Goal: Contribute content: Add original content to the website for others to see

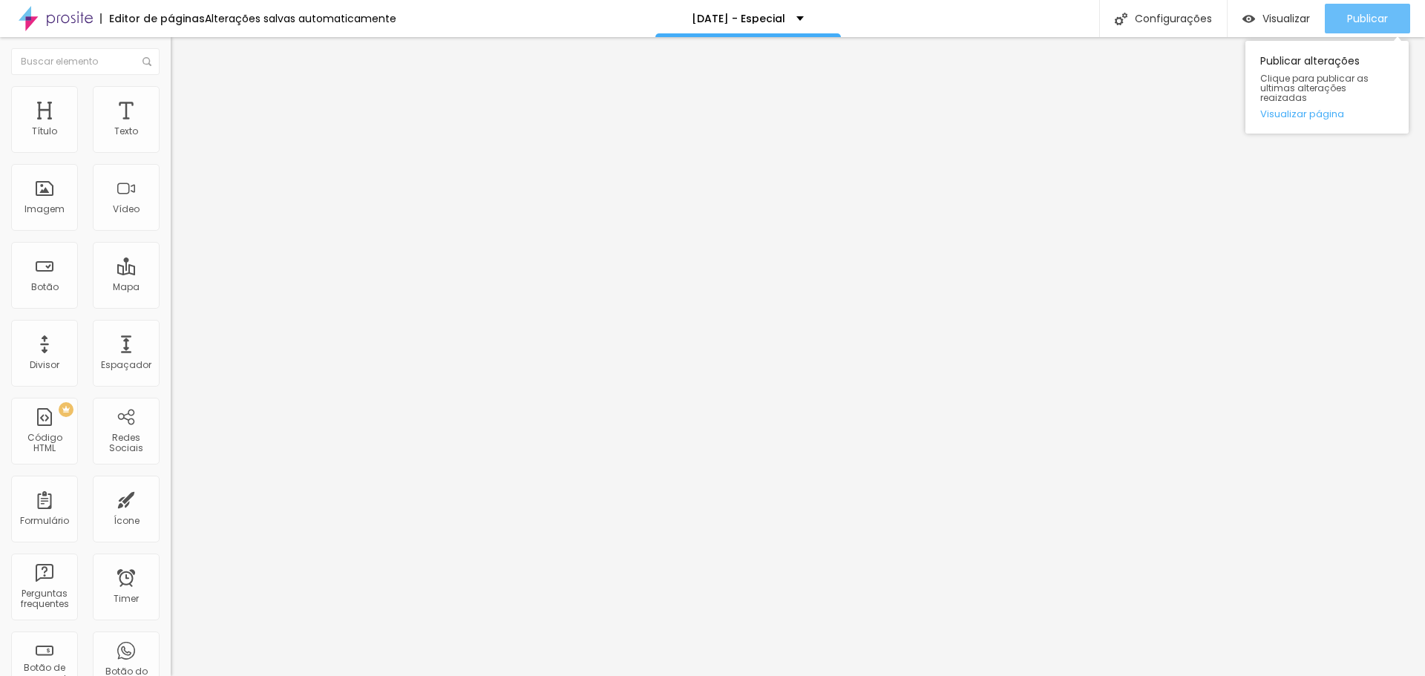
click at [1363, 18] on span "Publicar" at bounding box center [1367, 19] width 41 height 12
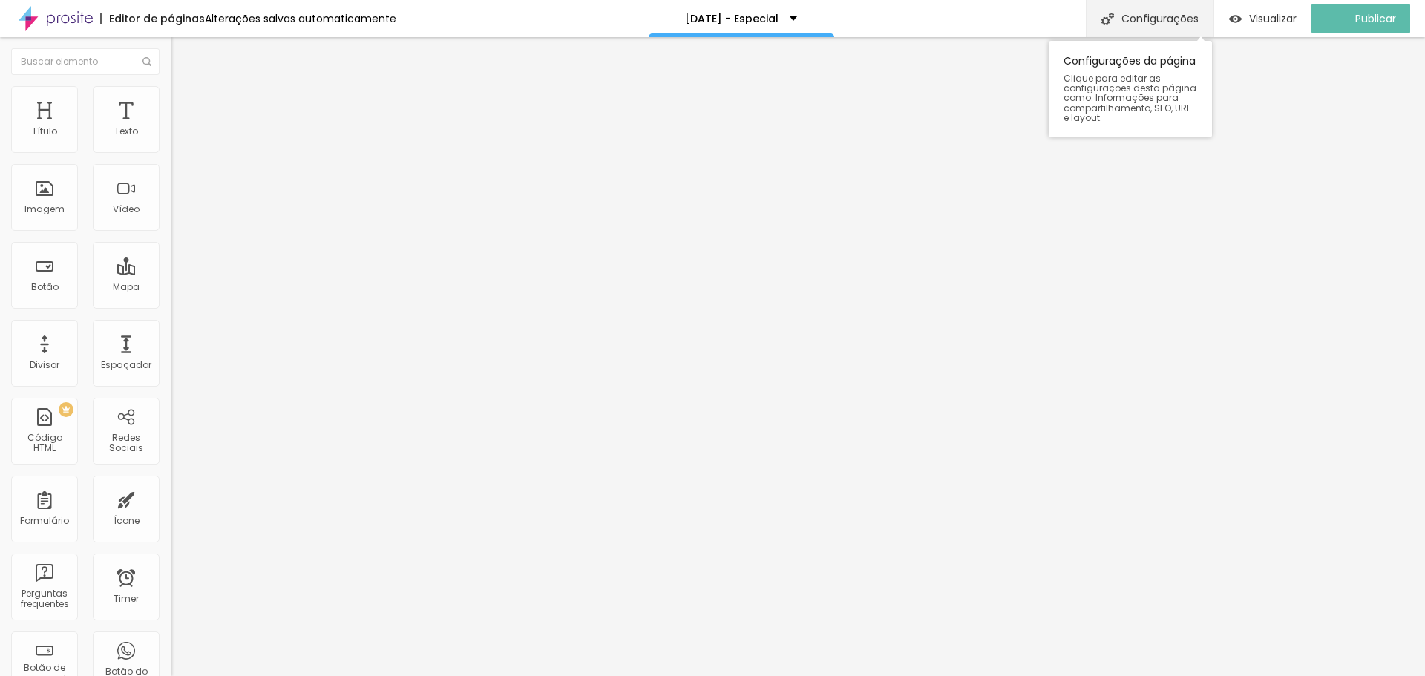
click at [1114, 18] on img at bounding box center [1108, 19] width 13 height 13
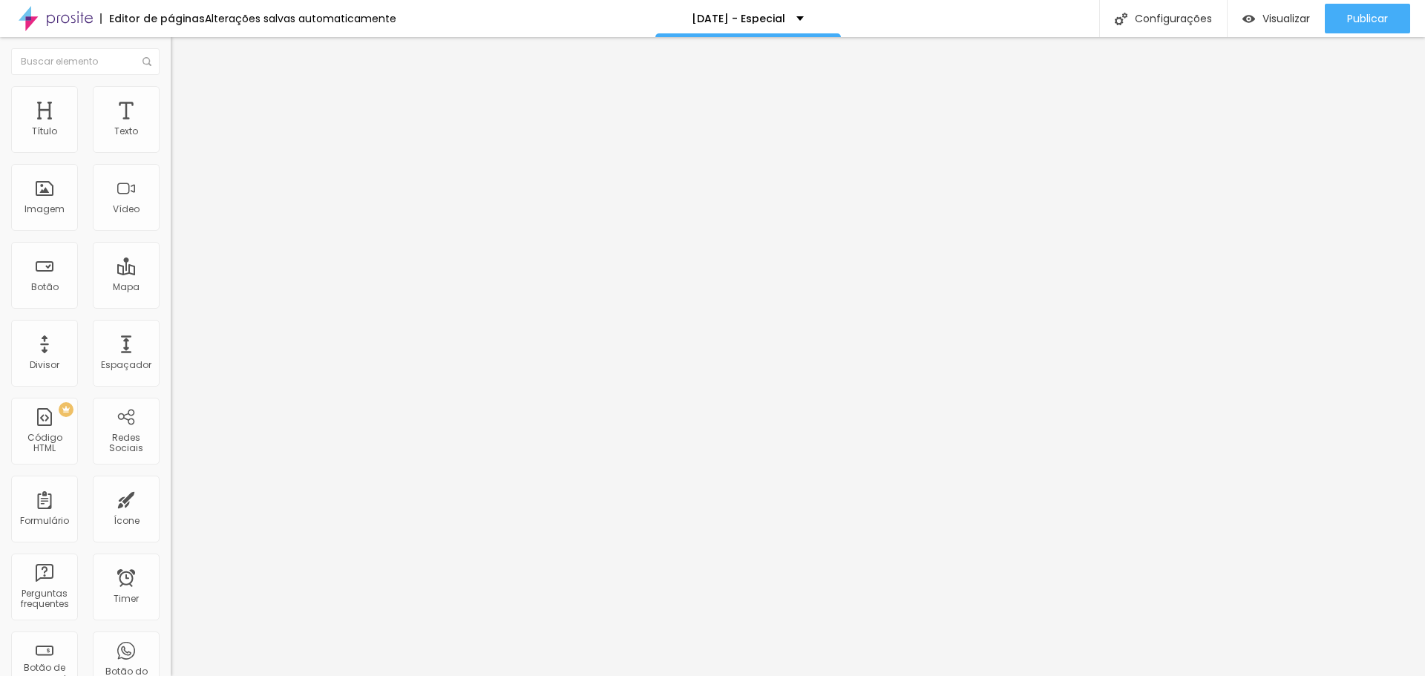
click at [1277, 14] on span "Visualizar" at bounding box center [1287, 19] width 48 height 12
click at [1277, 20] on span "Visualizar" at bounding box center [1287, 19] width 48 height 12
click at [1158, 18] on div "Configurações" at bounding box center [1163, 18] width 128 height 37
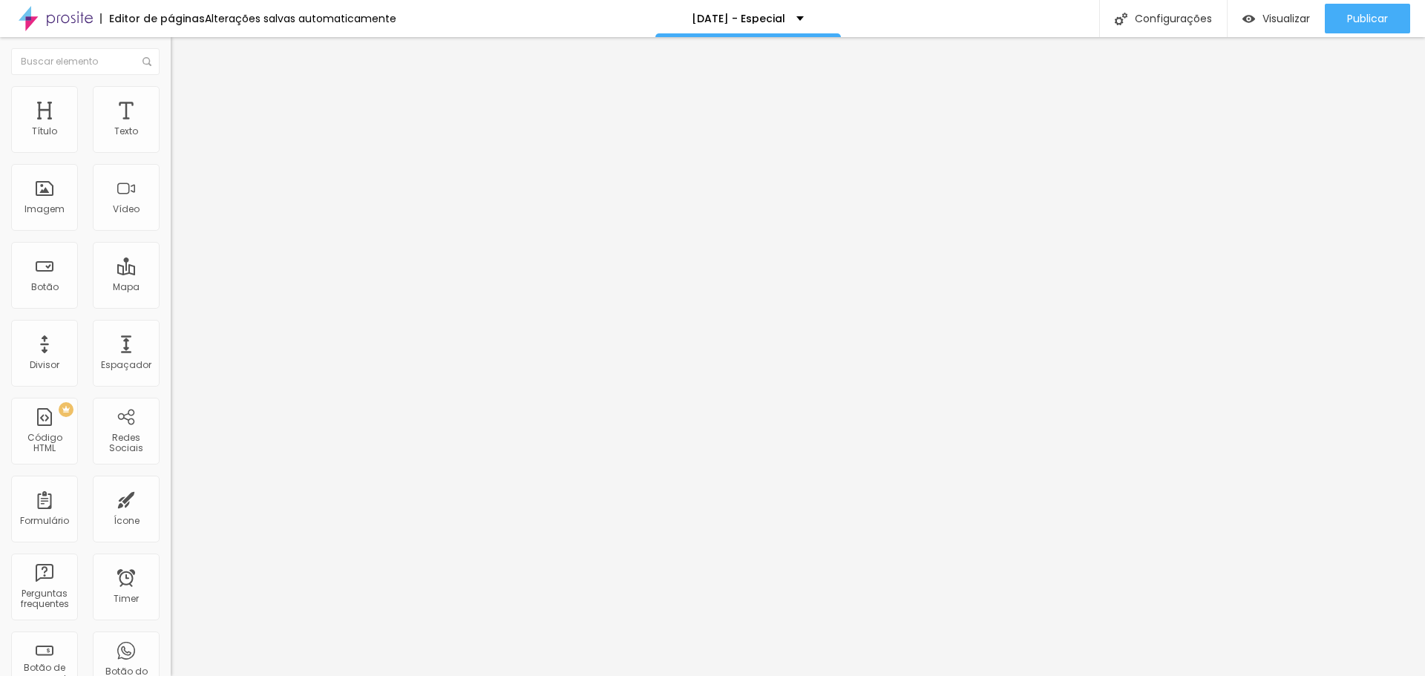
click at [1370, 15] on span "Publicar" at bounding box center [1367, 19] width 41 height 12
click at [1283, 19] on span "Visualizar" at bounding box center [1287, 19] width 48 height 12
click at [1119, 23] on img at bounding box center [1121, 19] width 13 height 13
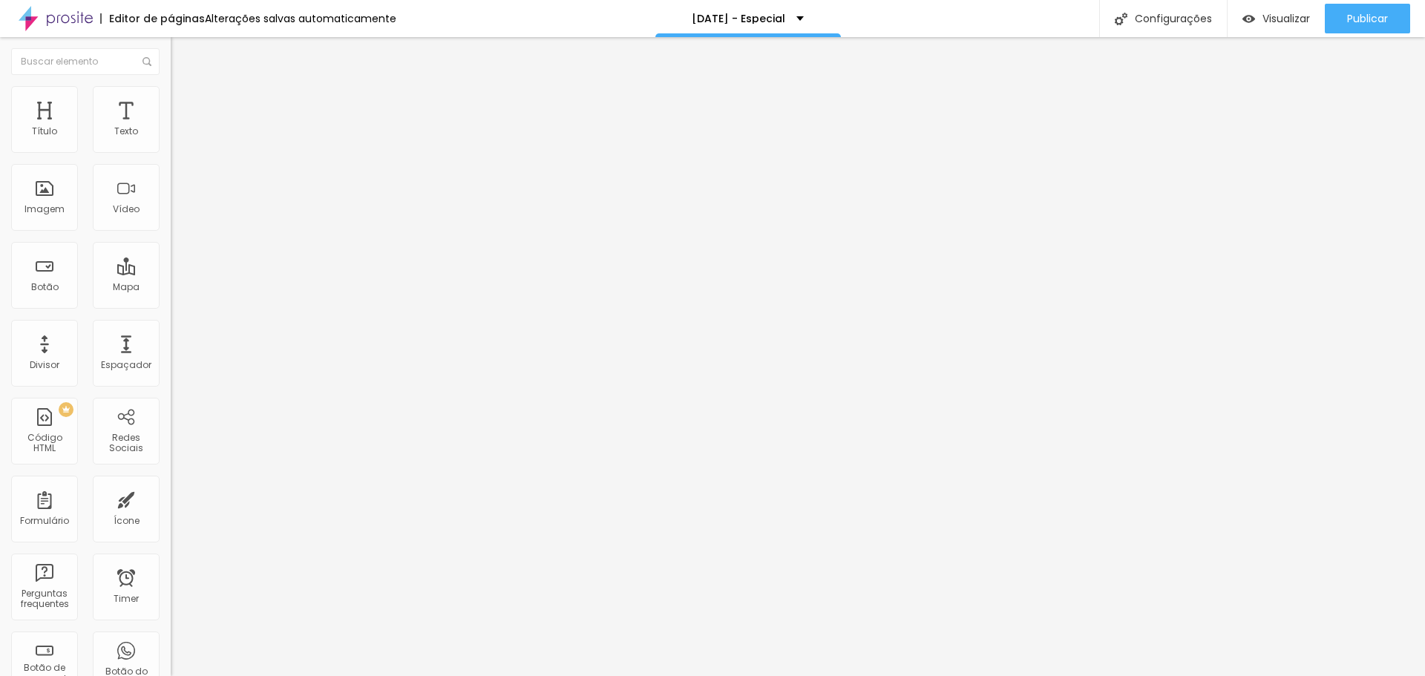
scroll to position [0, 0]
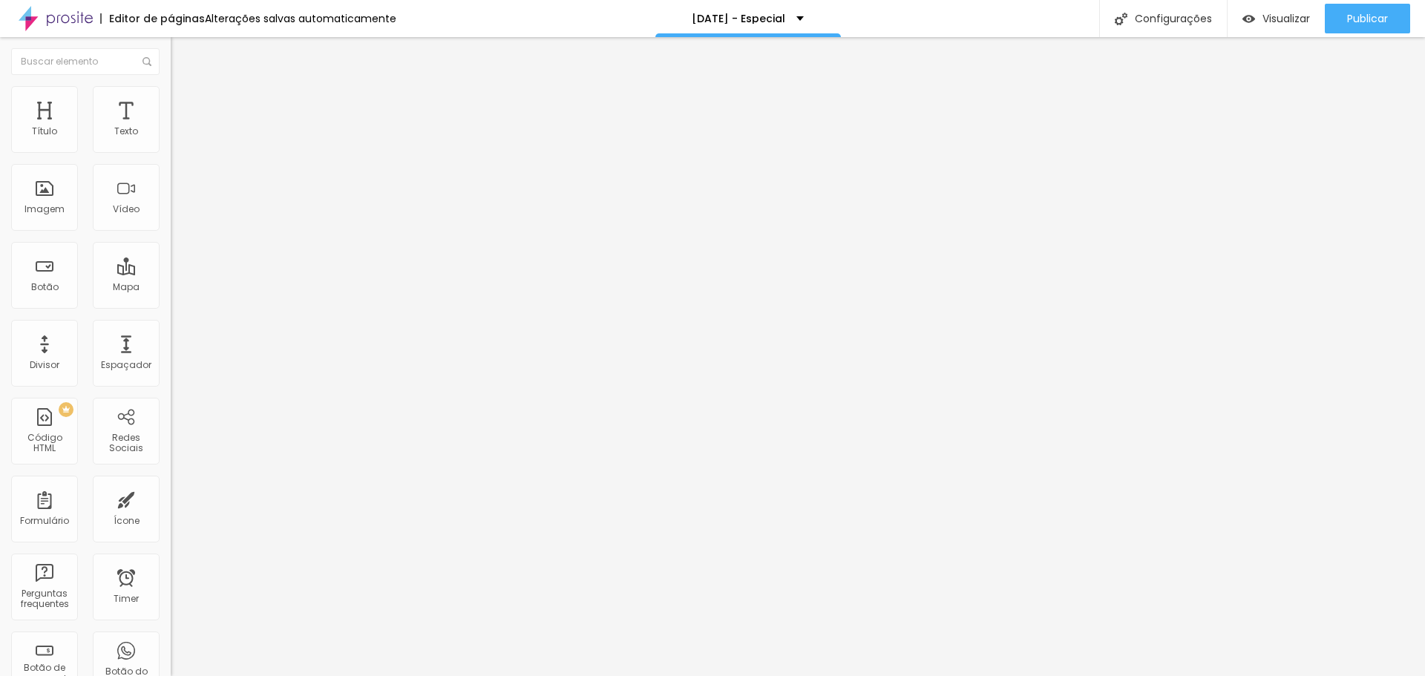
drag, startPoint x: 897, startPoint y: 291, endPoint x: 904, endPoint y: 232, distance: 59.8
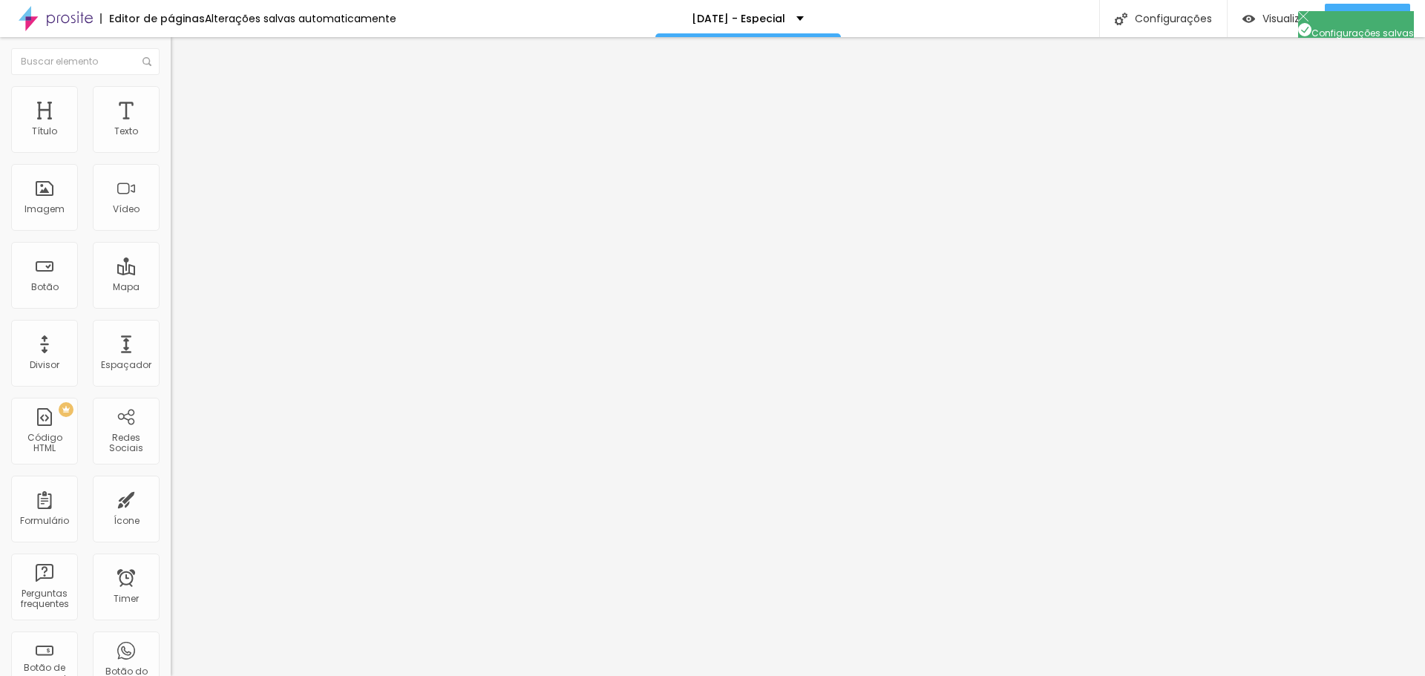
click at [1375, 20] on span "Publicar" at bounding box center [1367, 19] width 41 height 12
click at [1287, 19] on span "Visualizar" at bounding box center [1273, 19] width 48 height 12
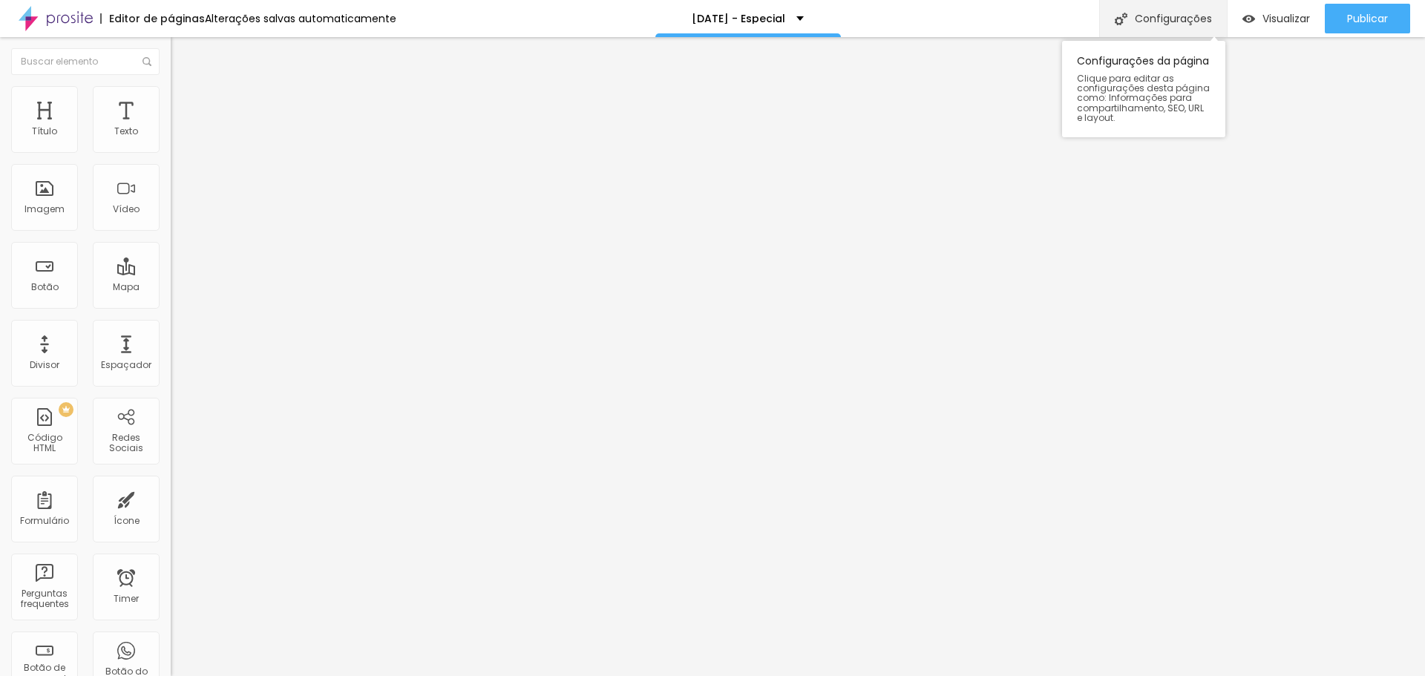
click at [1177, 19] on div "Configurações" at bounding box center [1163, 18] width 128 height 37
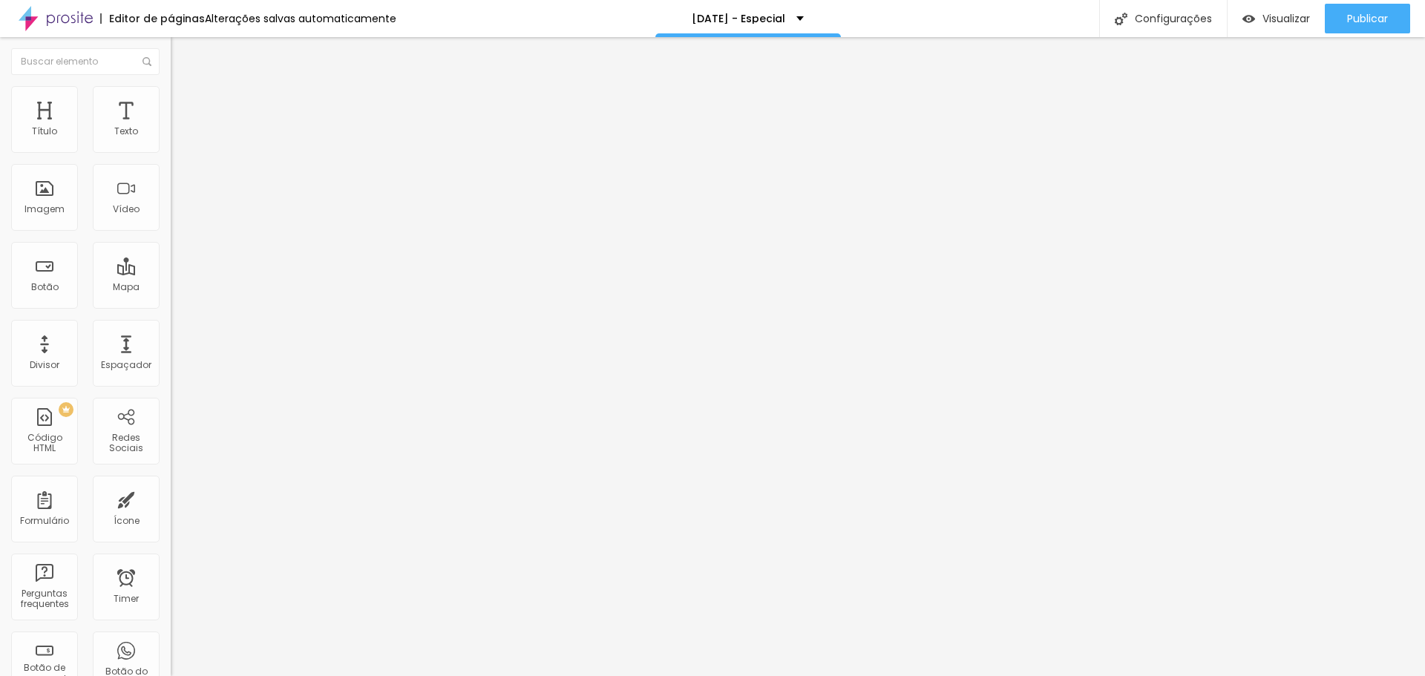
click at [1352, 21] on span "Publicar" at bounding box center [1367, 19] width 41 height 12
click at [1279, 16] on span "Visualizar" at bounding box center [1273, 19] width 48 height 12
